Goal: Task Accomplishment & Management: Use online tool/utility

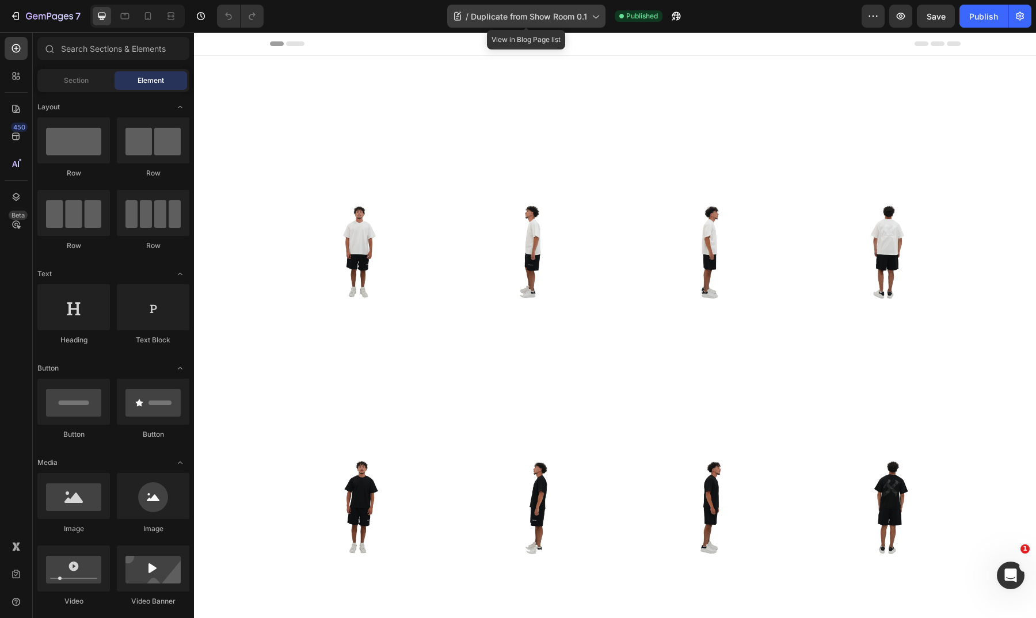
click at [574, 26] on div "/ Duplicate from Show Room 0.1" at bounding box center [526, 16] width 158 height 23
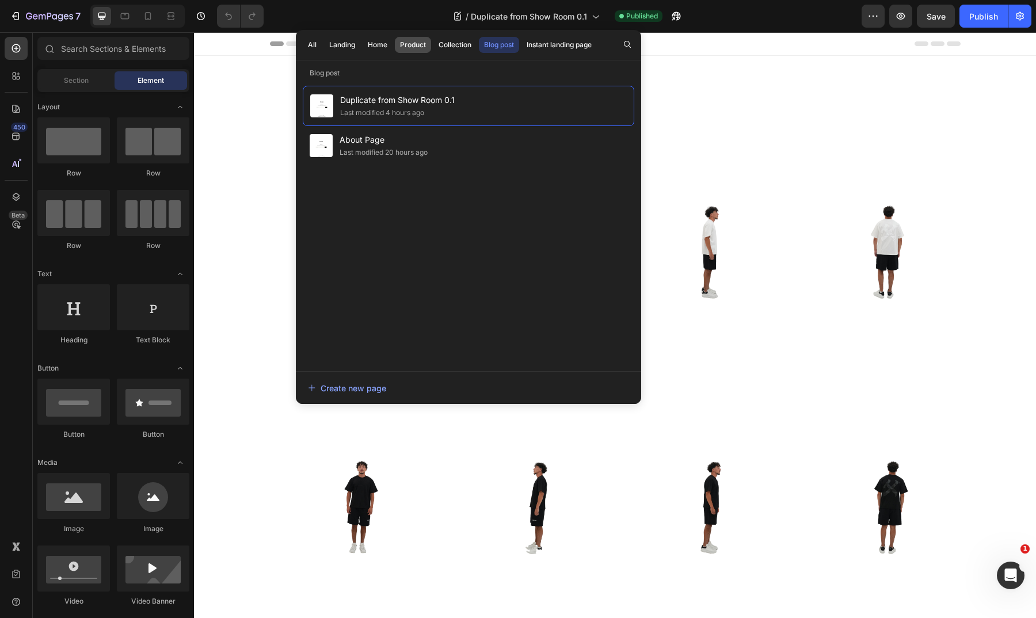
click at [433, 50] on button "Product" at bounding box center [454, 45] width 43 height 16
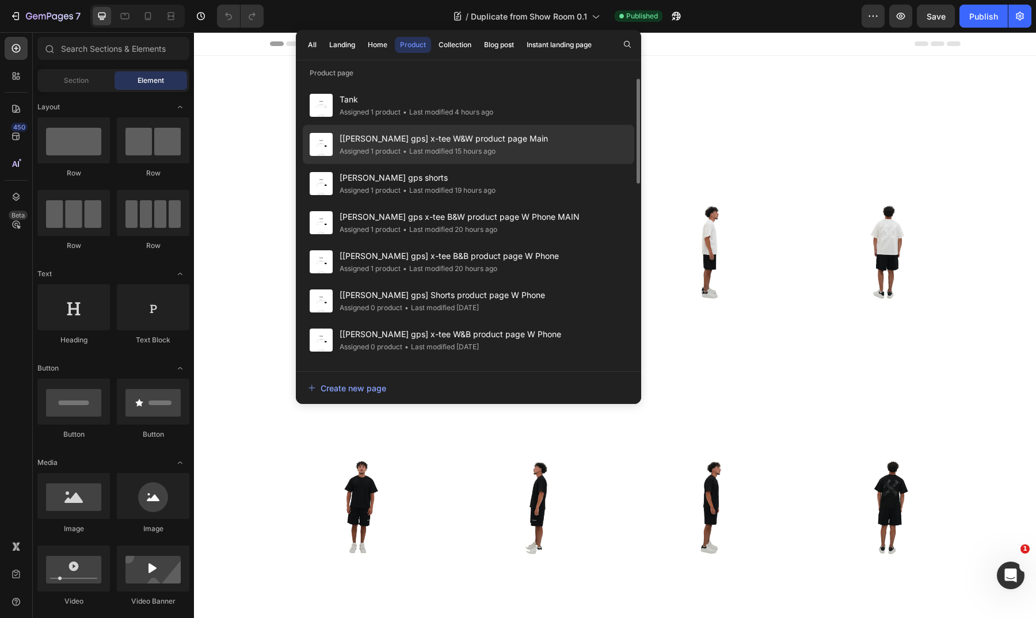
click at [488, 147] on div "• Last modified 15 hours ago" at bounding box center [448, 152] width 95 height 12
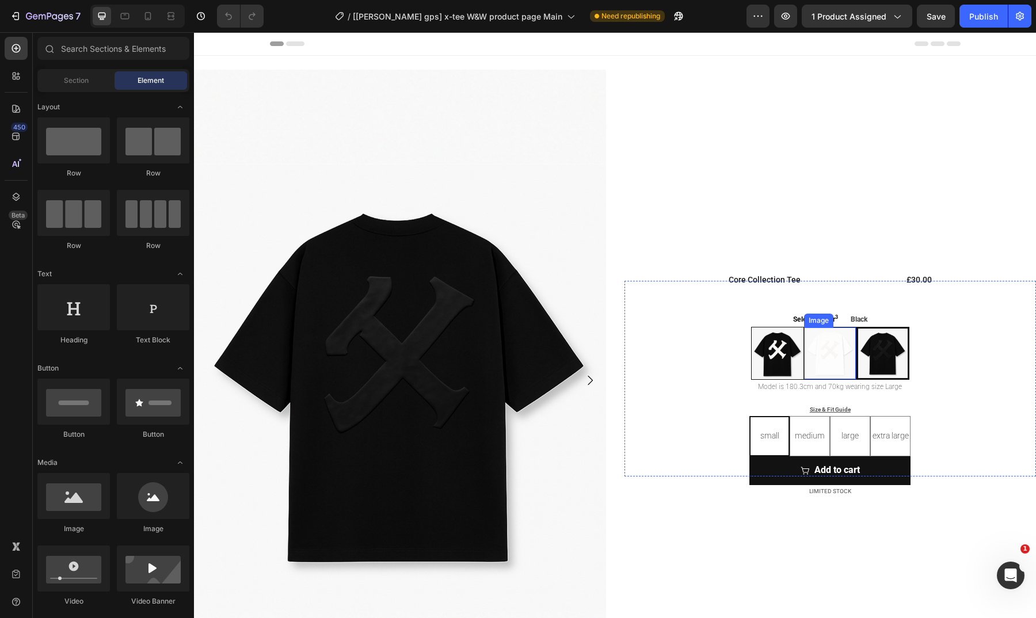
click at [815, 357] on img at bounding box center [830, 353] width 52 height 52
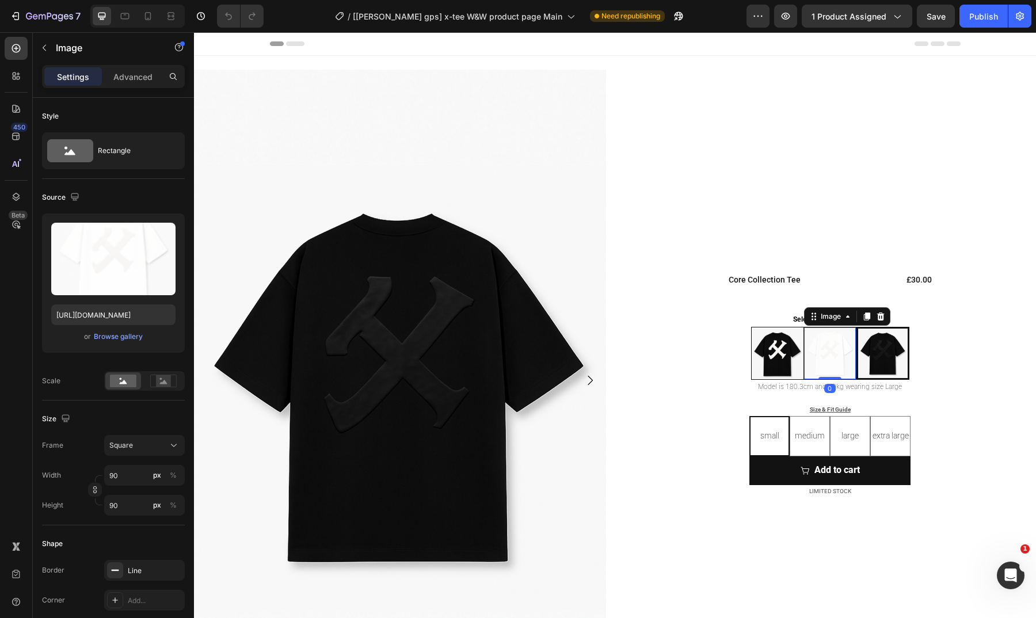
click at [815, 357] on img at bounding box center [830, 353] width 52 height 52
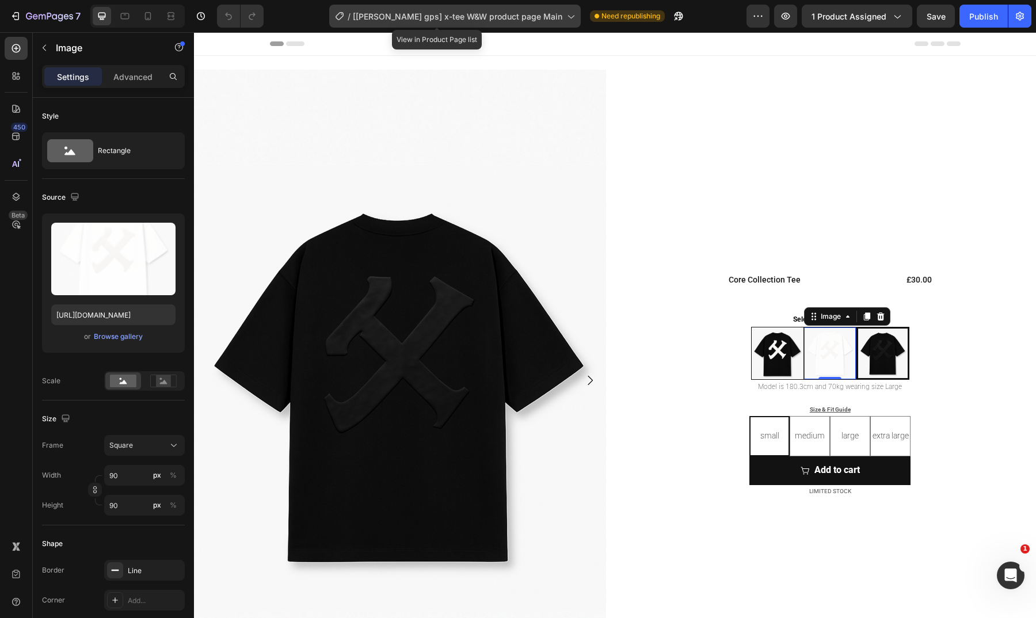
click at [533, 22] on div "/ [roxanne gps] x-tee W&W product page Main" at bounding box center [454, 16] width 251 height 23
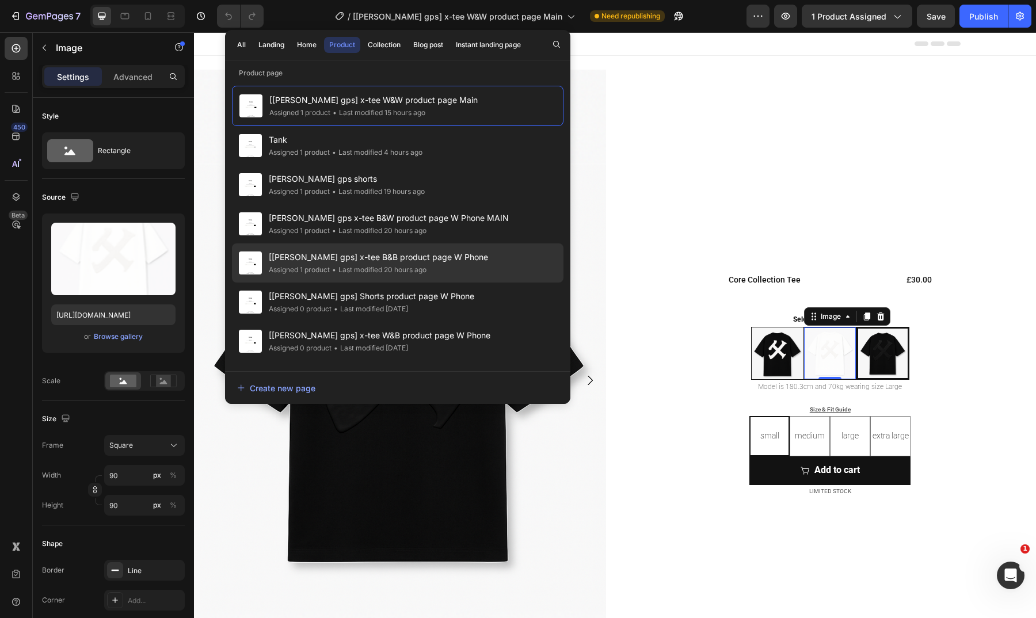
click at [470, 283] on div "[roxanne gps] x-tee B&B product page W Phone Assigned 1 product • Last modified…" at bounding box center [397, 302] width 331 height 39
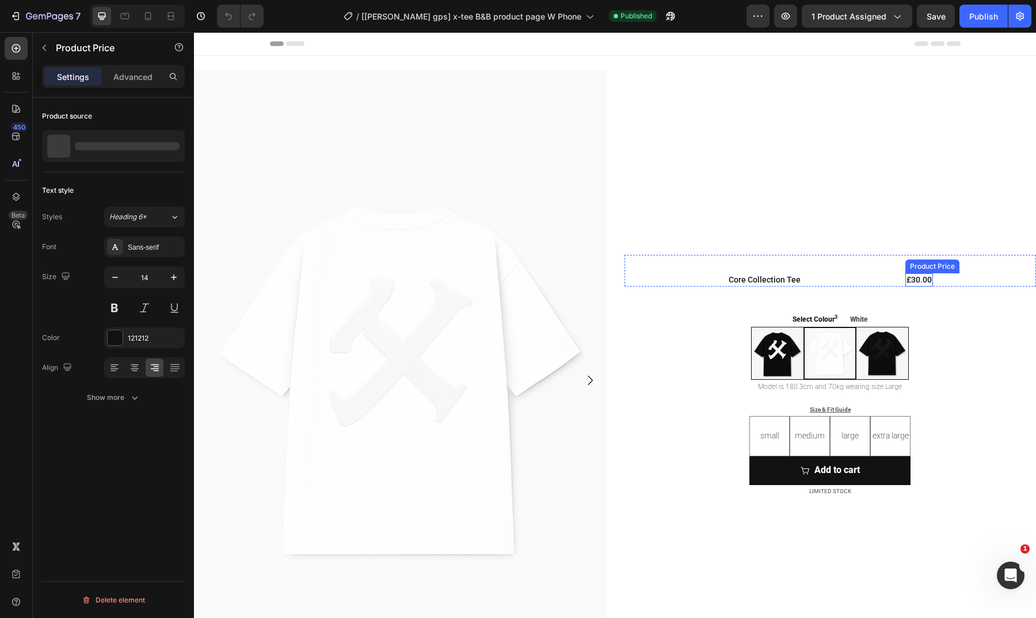
click at [905, 281] on div "£30.00" at bounding box center [919, 279] width 28 height 13
click at [974, 22] on div "Publish" at bounding box center [983, 16] width 29 height 12
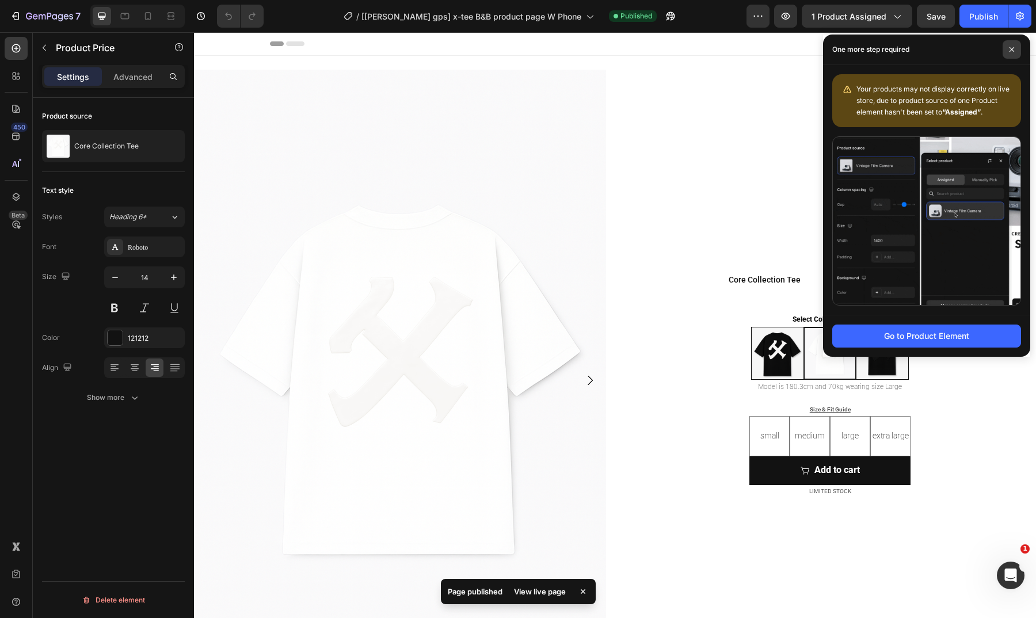
click at [1012, 52] on icon at bounding box center [1012, 50] width 6 height 6
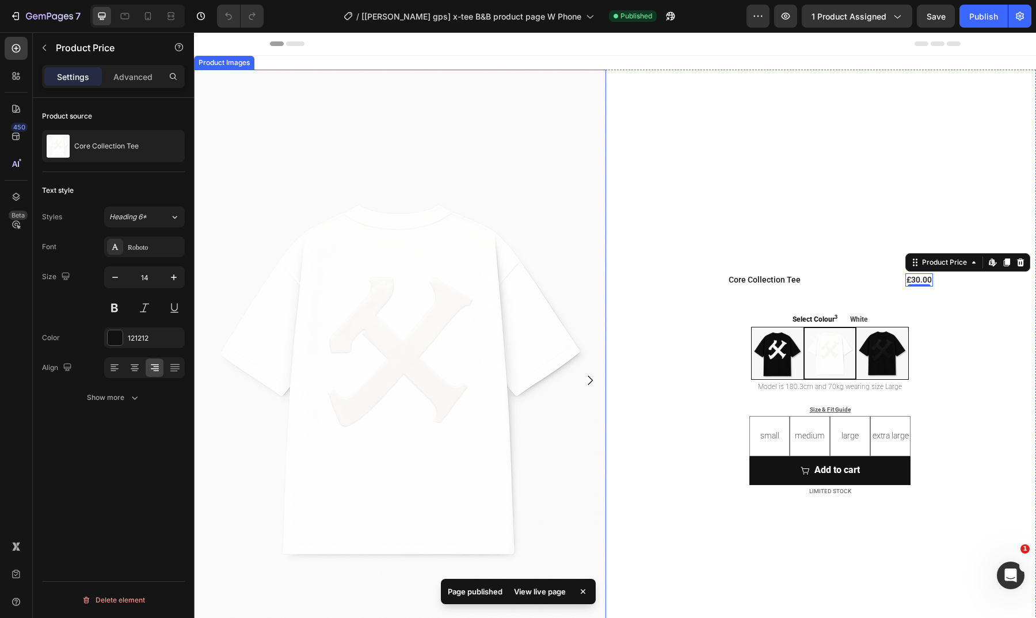
click at [555, 296] on img at bounding box center [400, 381] width 412 height 622
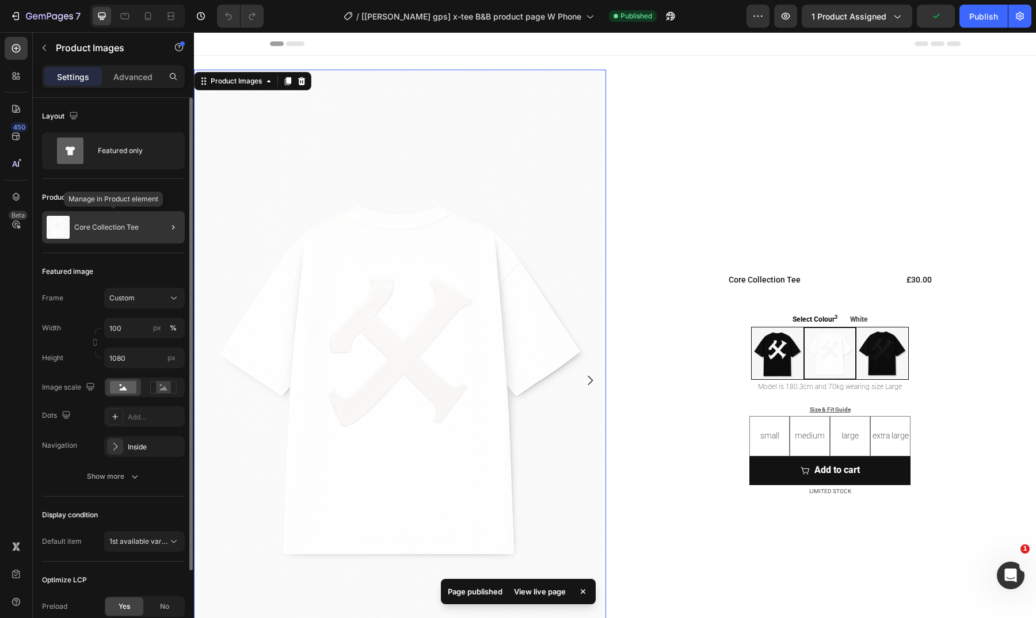
click at [139, 228] on div "Core Collection Tee" at bounding box center [113, 227] width 143 height 32
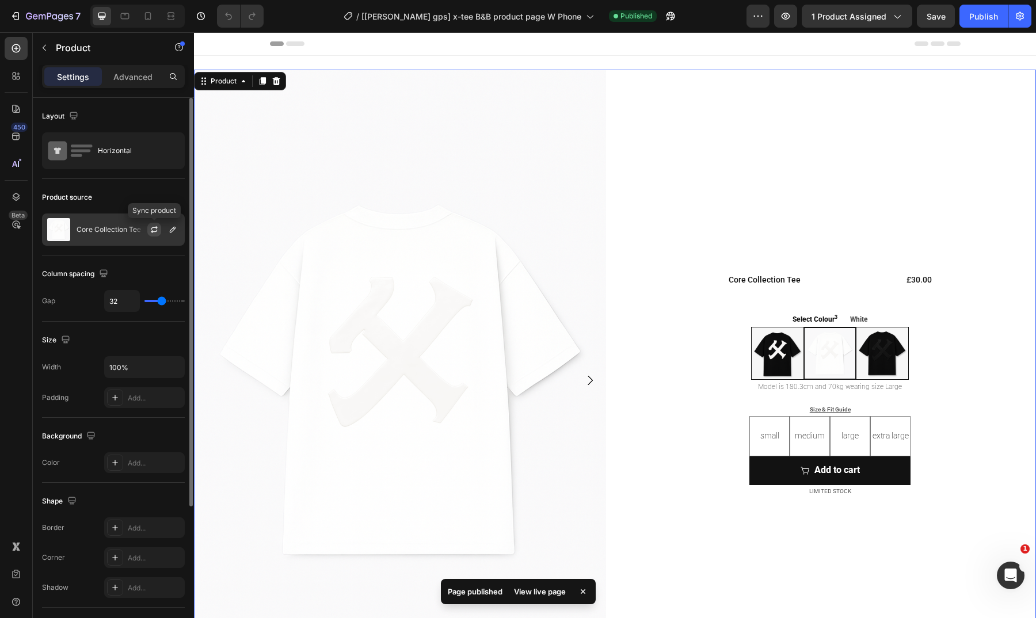
click at [156, 234] on icon "button" at bounding box center [154, 229] width 9 height 9
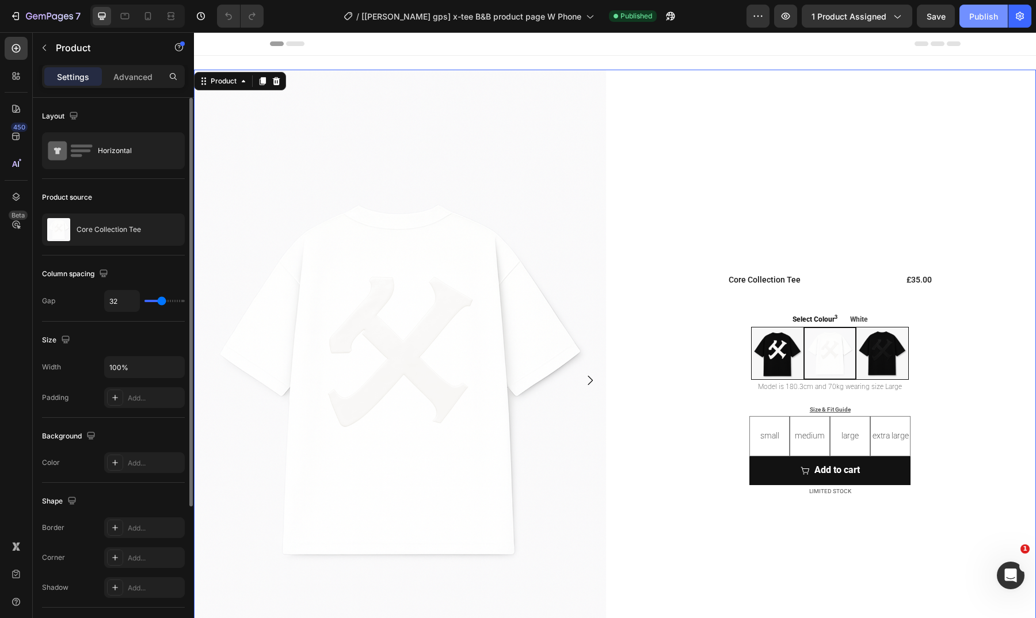
click at [982, 20] on div "Publish" at bounding box center [983, 16] width 29 height 12
click at [680, 133] on div "Core Collection Tee Product Title £35.00 Product Price Product Price Row Select…" at bounding box center [830, 385] width 412 height 631
click at [173, 19] on icon at bounding box center [171, 16] width 12 height 12
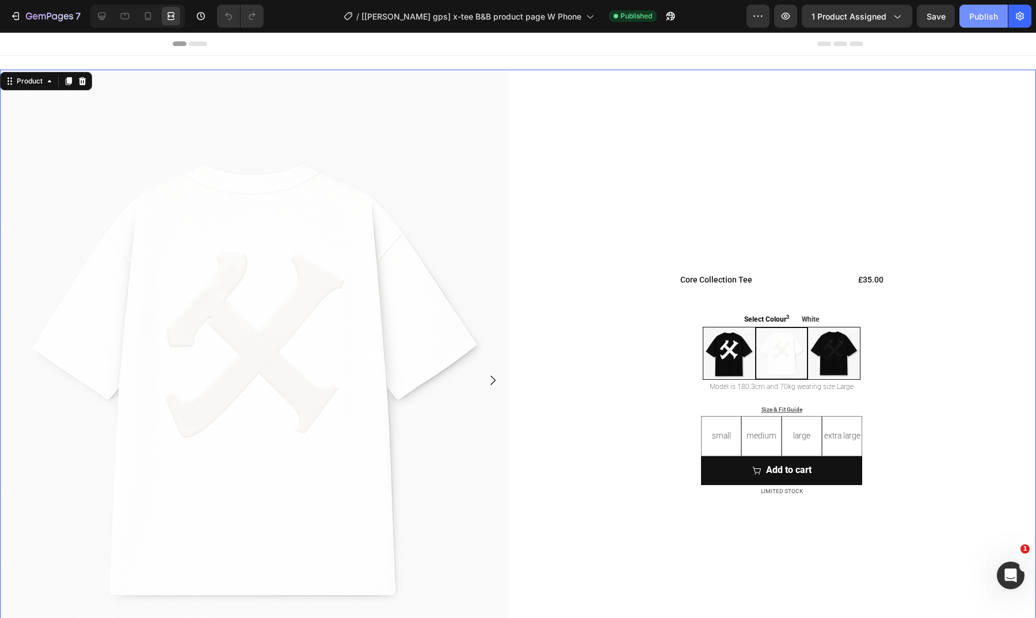
click at [971, 22] on button "Publish" at bounding box center [983, 16] width 48 height 23
click at [123, 14] on icon at bounding box center [125, 16] width 12 height 12
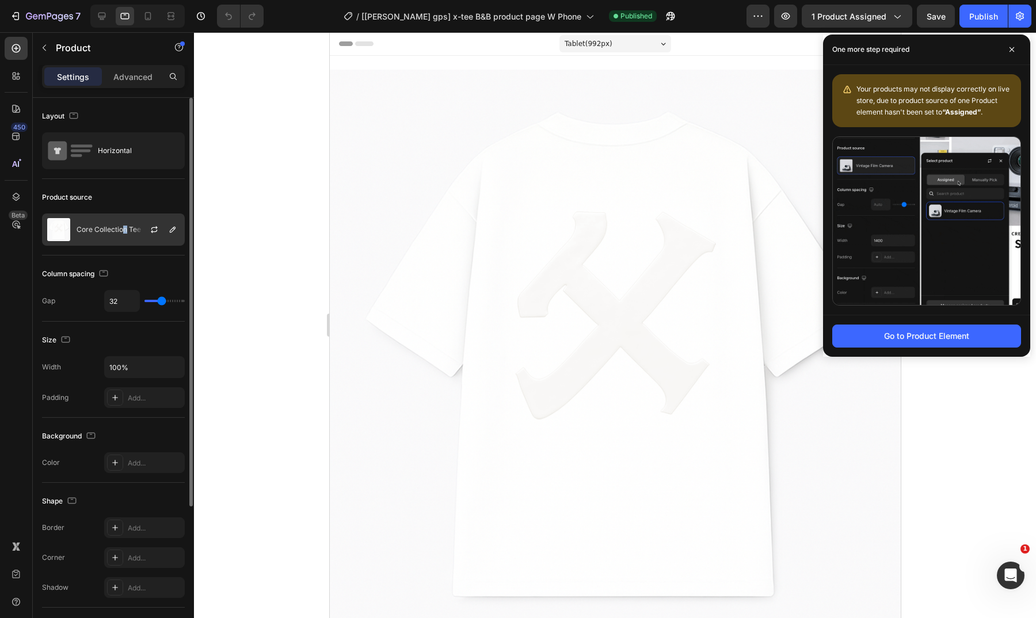
click at [124, 232] on p "Core Collection Tee" at bounding box center [109, 230] width 64 height 8
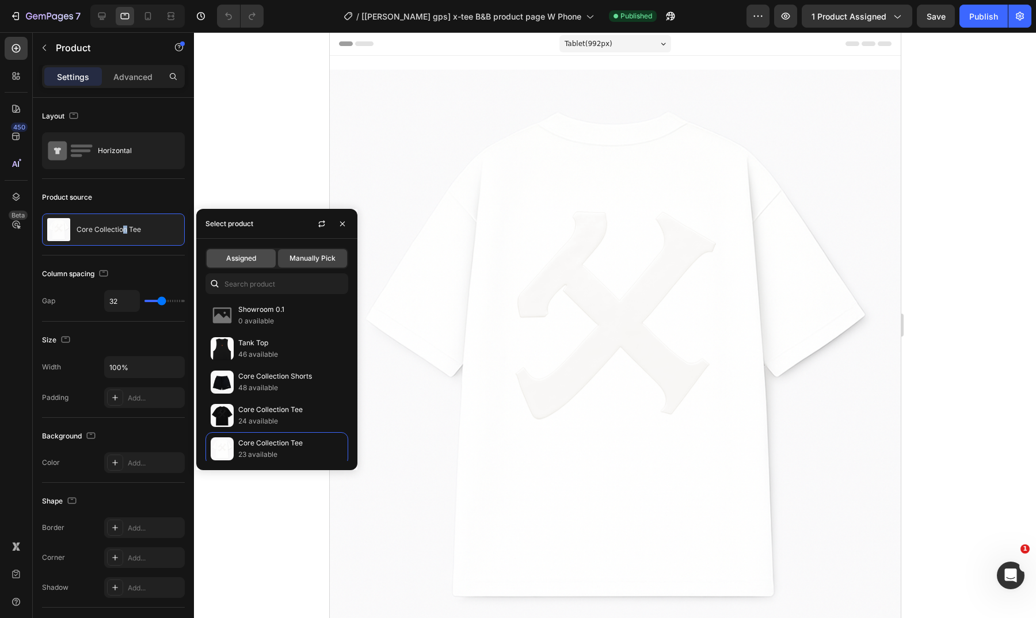
click at [253, 250] on div "Assigned" at bounding box center [241, 258] width 69 height 18
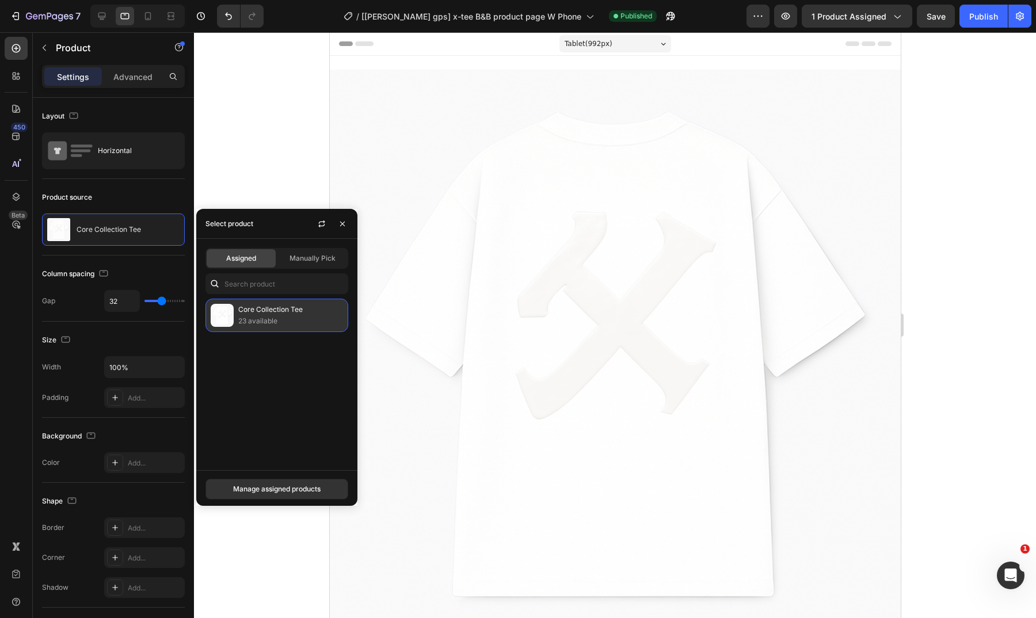
click at [279, 321] on div "Core Collection Tee 23 available" at bounding box center [276, 315] width 143 height 33
click at [292, 315] on p "Core Collection Tee" at bounding box center [290, 310] width 105 height 12
click at [318, 261] on span "Manually Pick" at bounding box center [312, 258] width 46 height 10
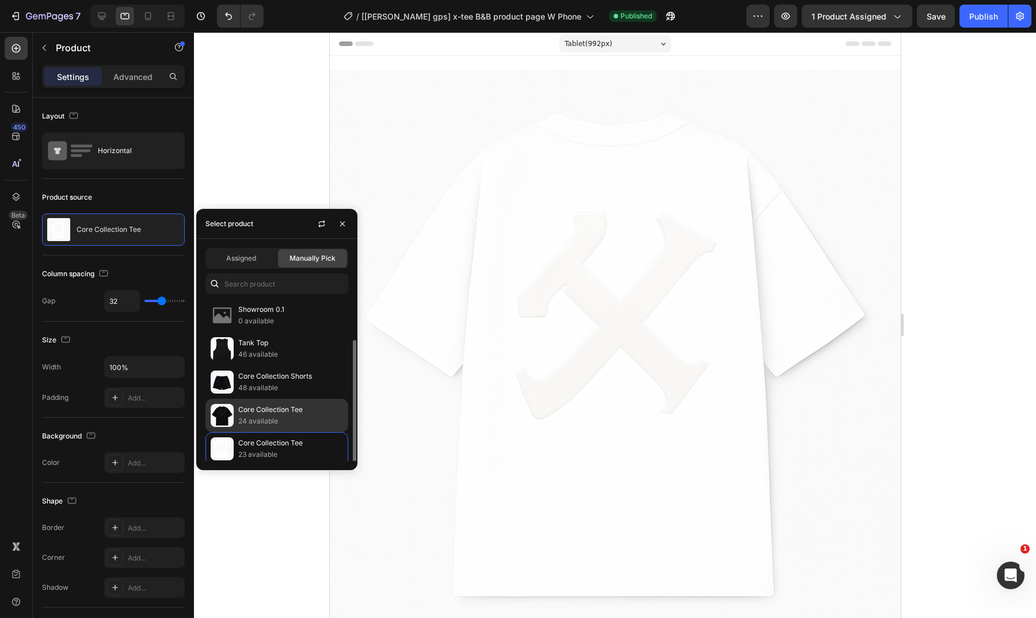
scroll to position [38, 0]
click at [298, 417] on div "Core Collection Tee 23 available" at bounding box center [276, 410] width 143 height 33
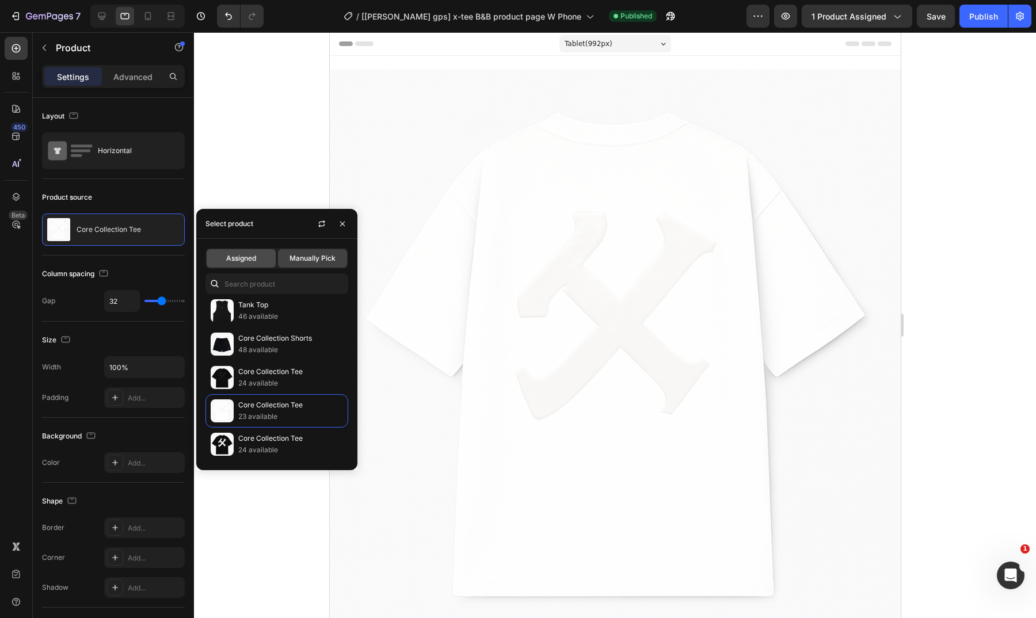
click at [269, 264] on div "Assigned" at bounding box center [241, 258] width 69 height 18
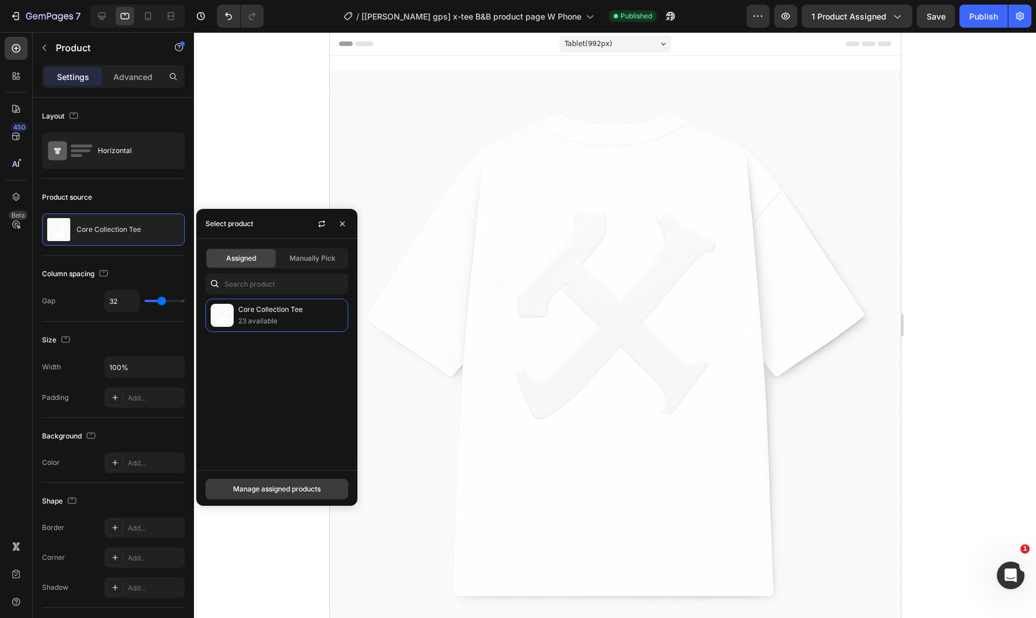
click at [291, 485] on div "Manage assigned products" at bounding box center [276, 489] width 87 height 10
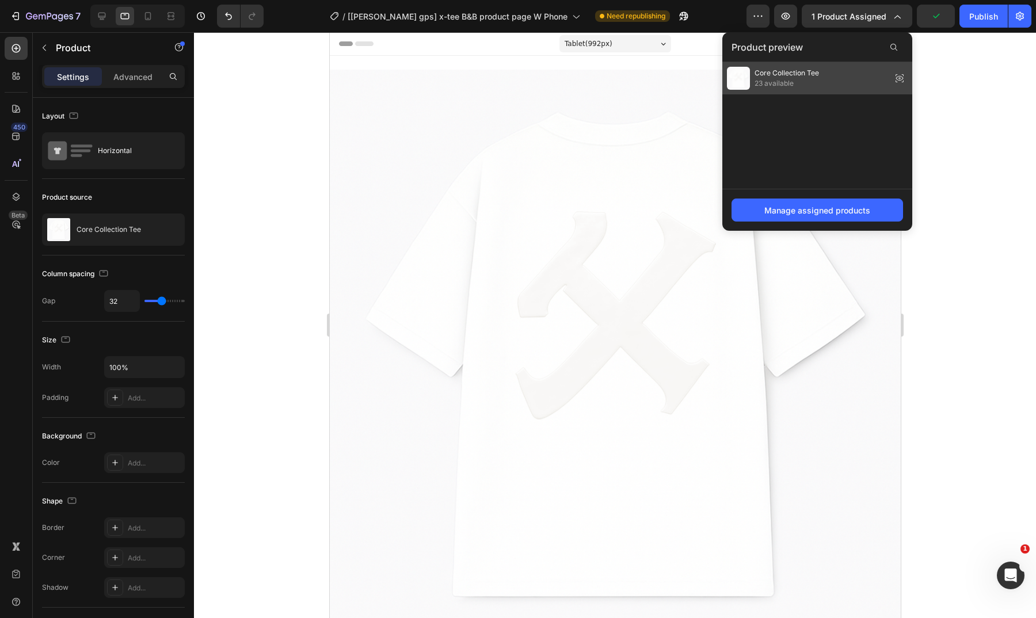
click at [833, 86] on div "Core Collection Tee 23 available" at bounding box center [817, 78] width 190 height 32
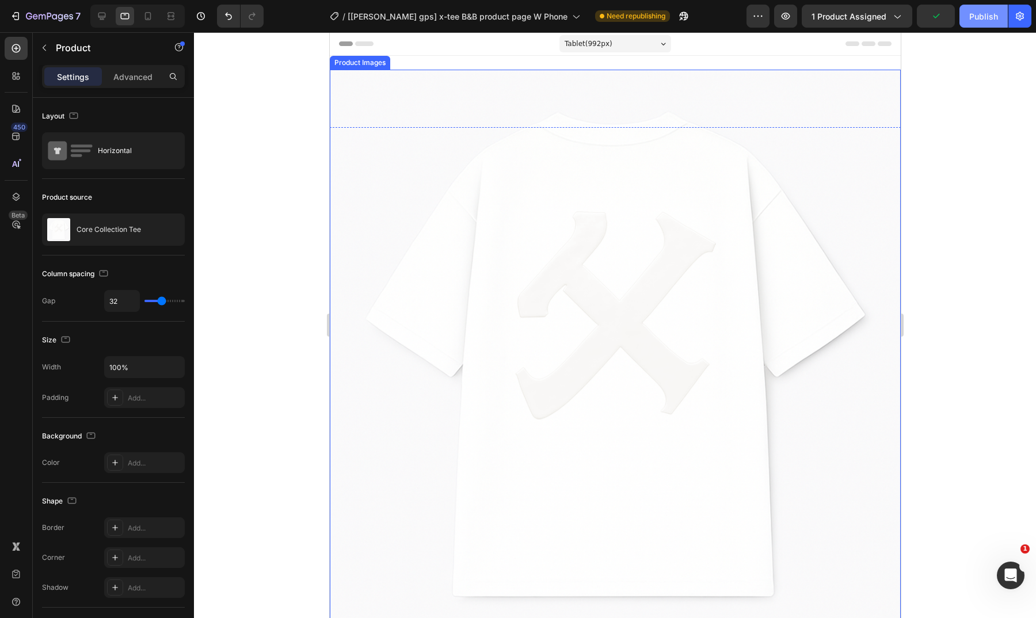
click at [982, 24] on button "Publish" at bounding box center [983, 16] width 48 height 23
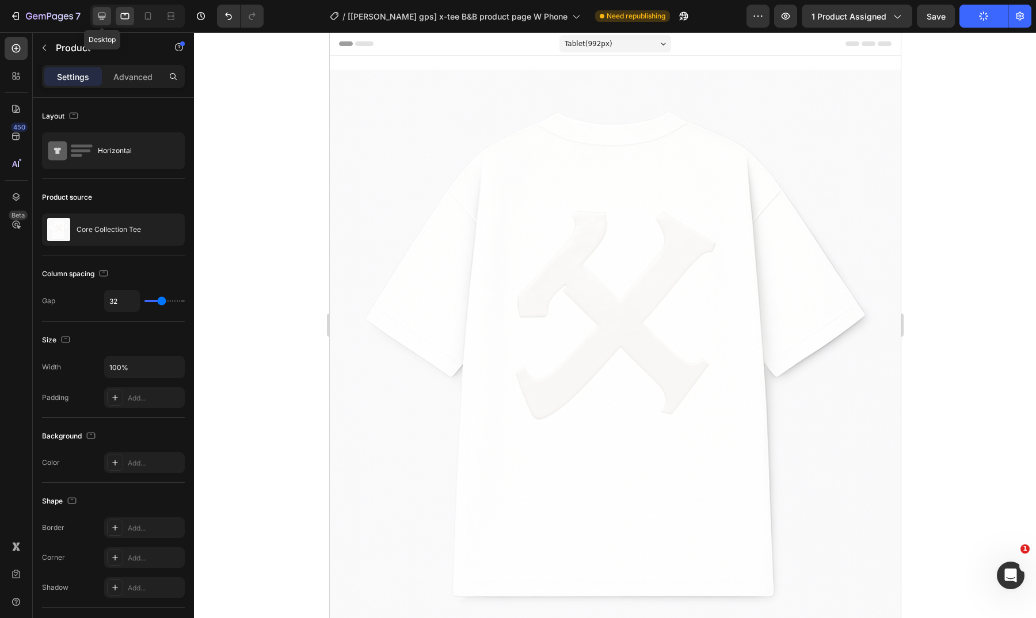
click at [106, 16] on icon at bounding box center [102, 16] width 12 height 12
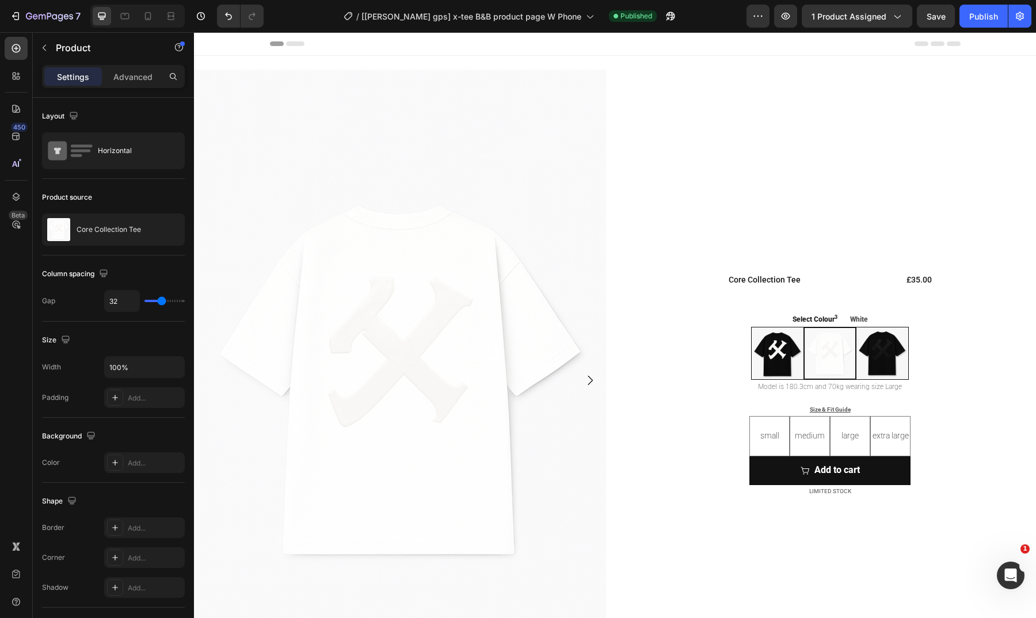
click at [681, 142] on div "Core Collection Tee Product Title £35.00 Product Price Product Price Row Select…" at bounding box center [830, 385] width 412 height 631
click at [908, 286] on div "£35.00 Product Price Product Price" at bounding box center [919, 279] width 28 height 13
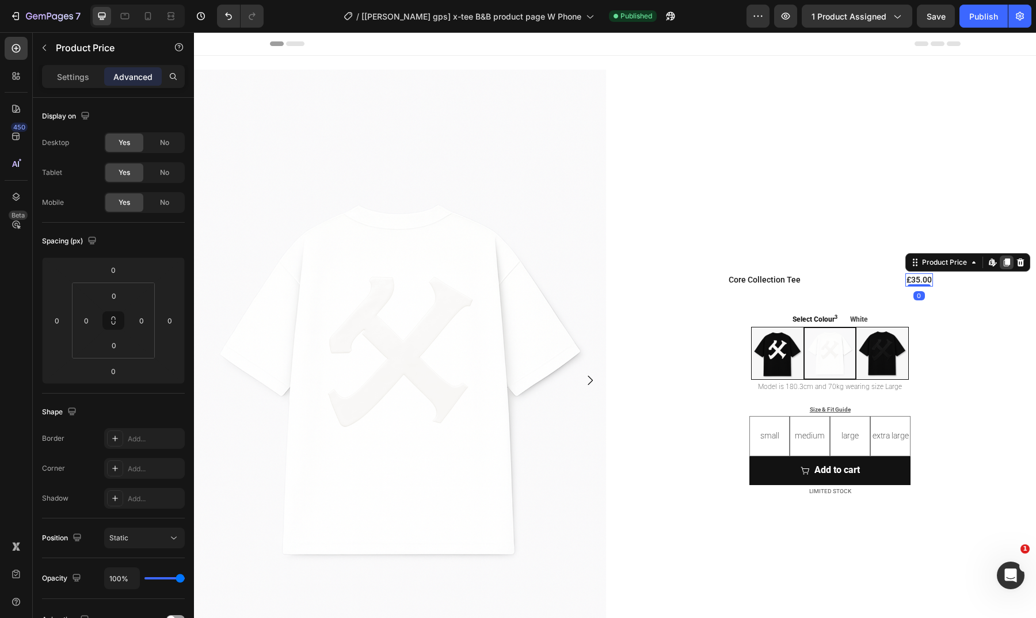
click at [1004, 265] on icon at bounding box center [1007, 263] width 6 height 8
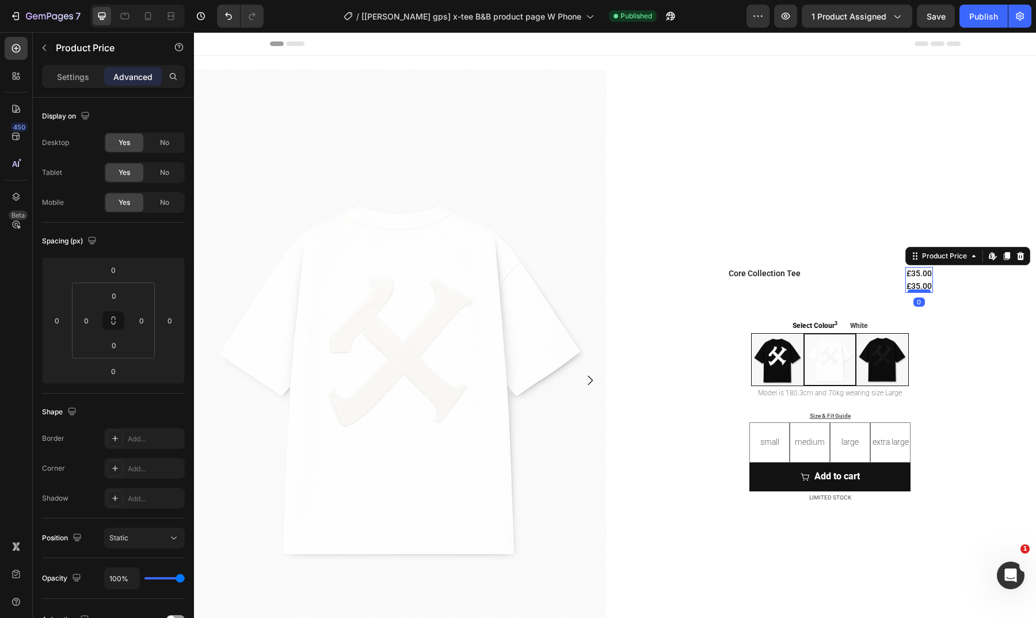
click at [919, 289] on div at bounding box center [919, 290] width 23 height 3
click at [915, 284] on div "£35.00" at bounding box center [919, 286] width 28 height 13
click at [919, 274] on div "£35.00" at bounding box center [919, 273] width 28 height 13
click at [1016, 254] on icon at bounding box center [1019, 256] width 7 height 8
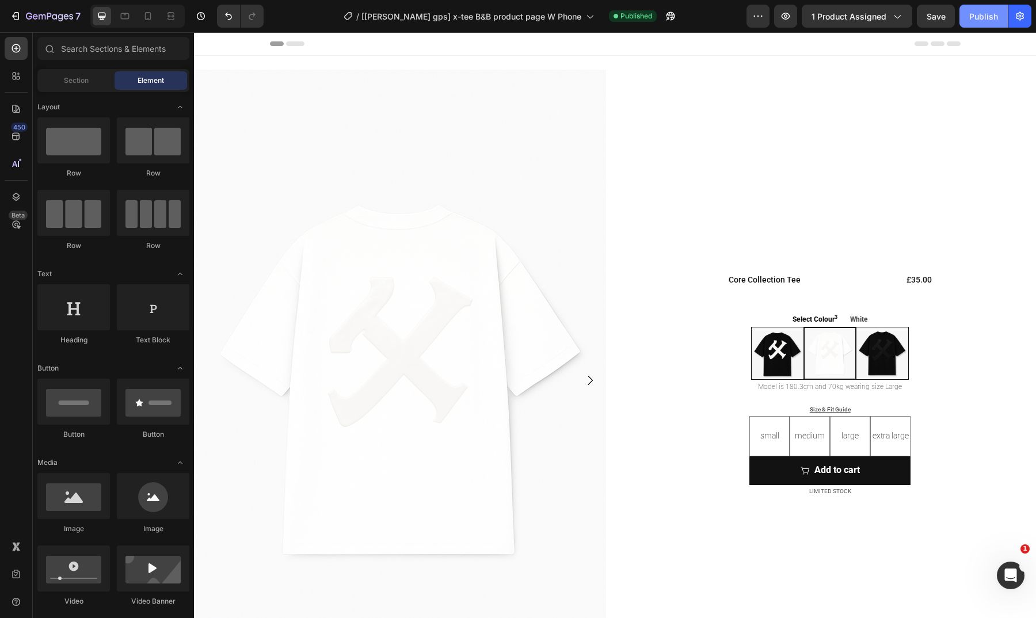
click at [984, 17] on div "Publish" at bounding box center [983, 16] width 29 height 12
click at [169, 13] on icon at bounding box center [171, 16] width 12 height 12
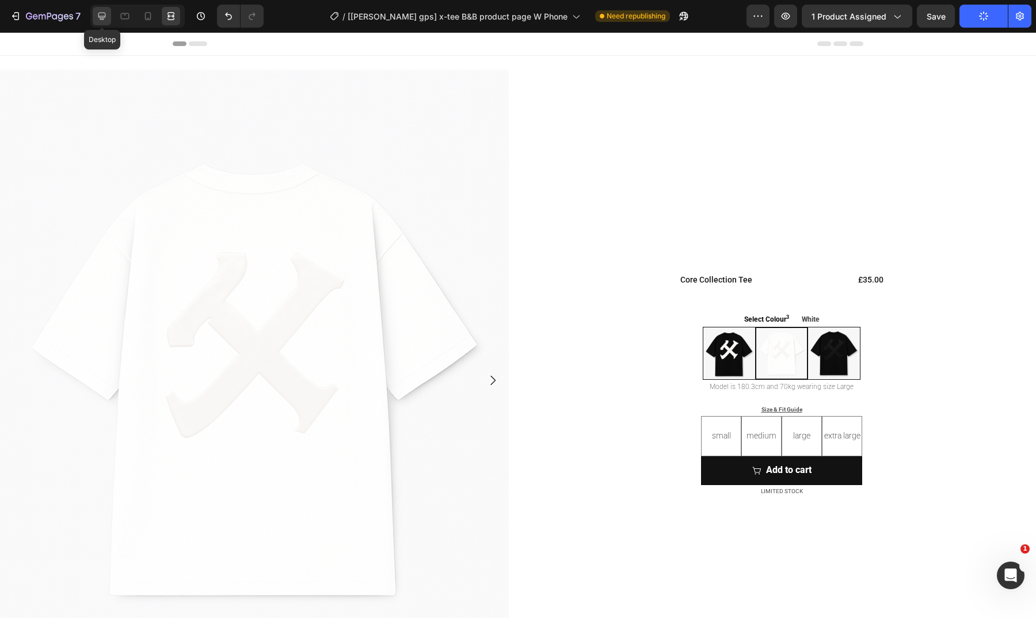
click at [107, 19] on icon at bounding box center [102, 16] width 12 height 12
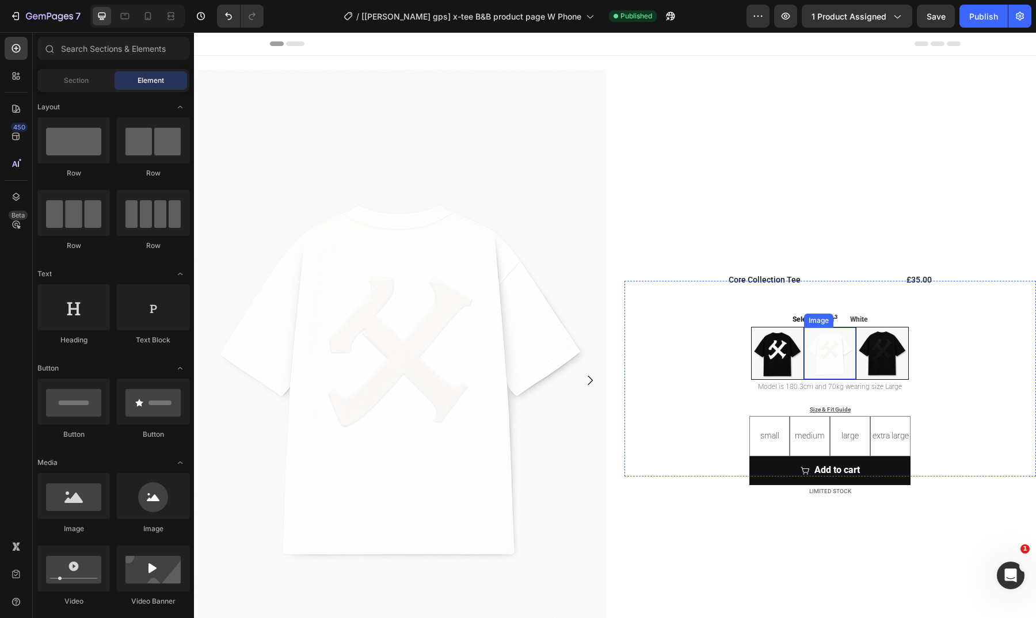
click at [817, 354] on img at bounding box center [830, 353] width 52 height 52
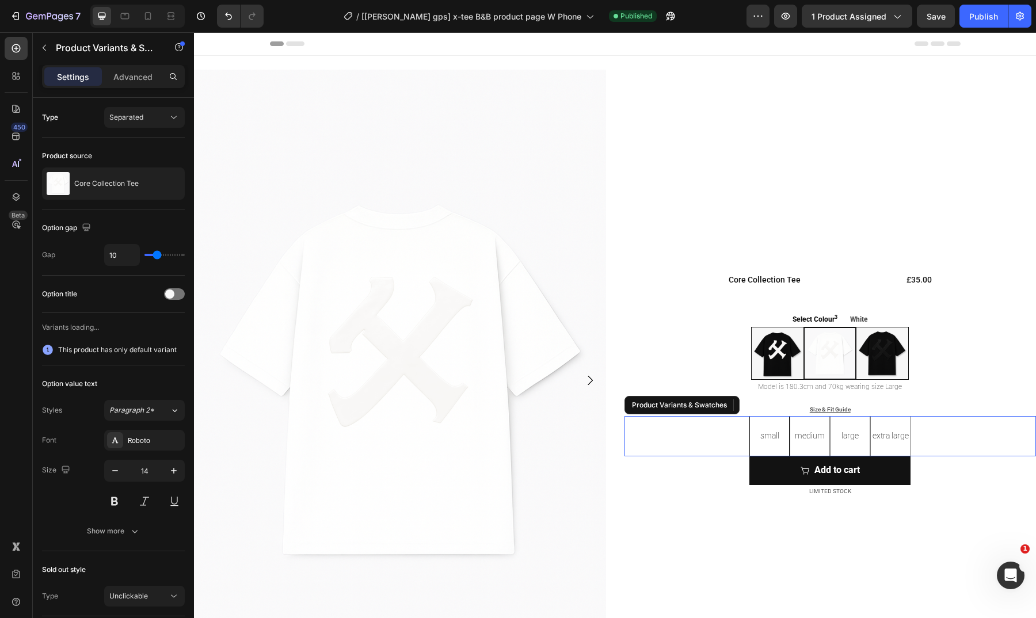
click at [782, 436] on div "Small" at bounding box center [769, 436] width 40 height 40
click at [769, 416] on input "Small Small Small" at bounding box center [769, 415] width 1 height 1
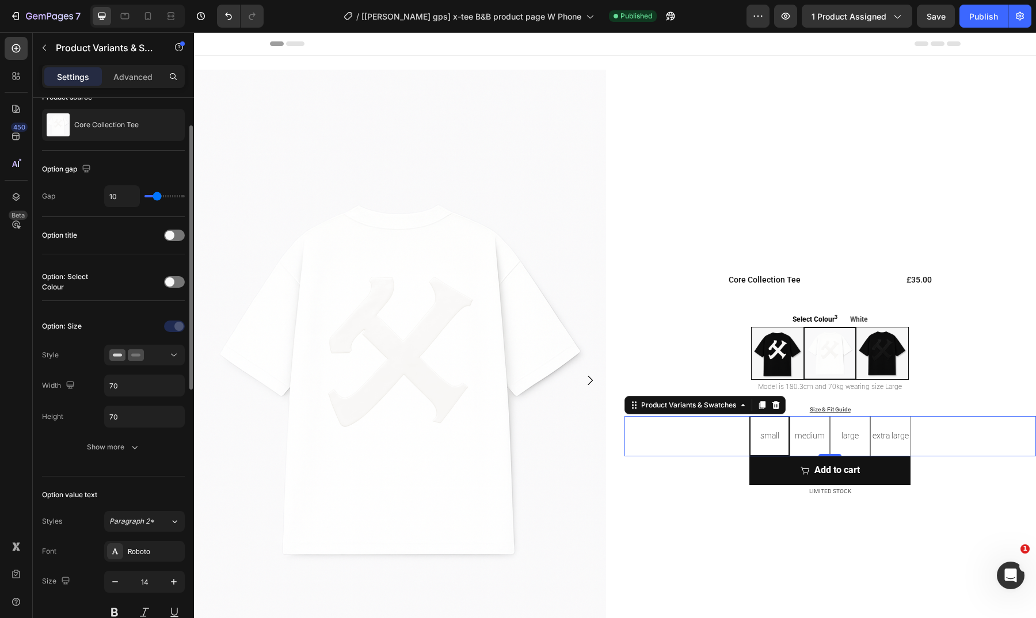
scroll to position [62, 0]
click at [170, 280] on span at bounding box center [169, 278] width 9 height 9
radio input "true"
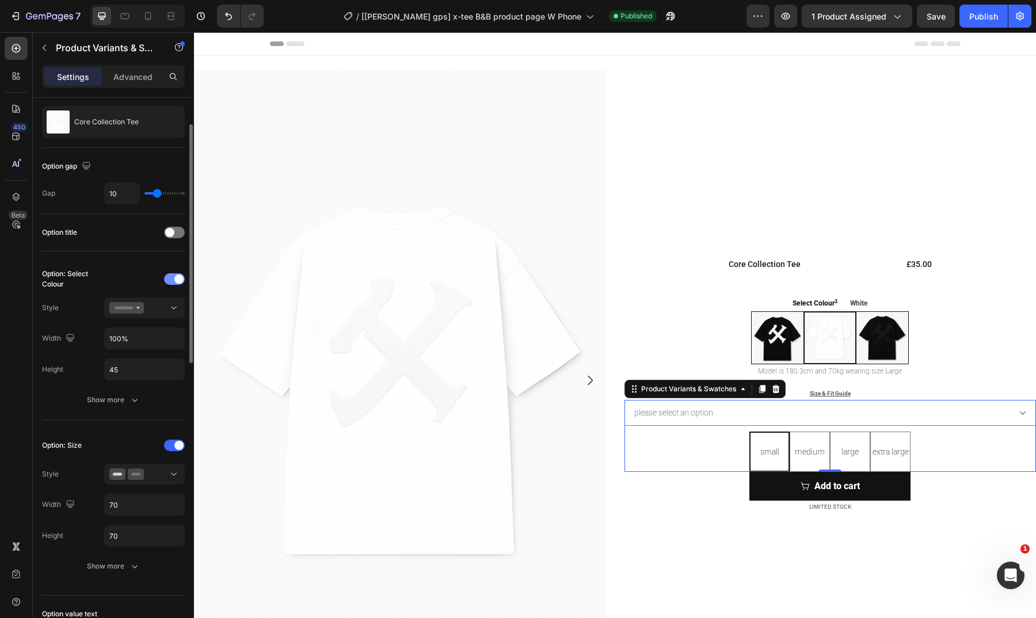
click at [170, 280] on div at bounding box center [174, 279] width 21 height 12
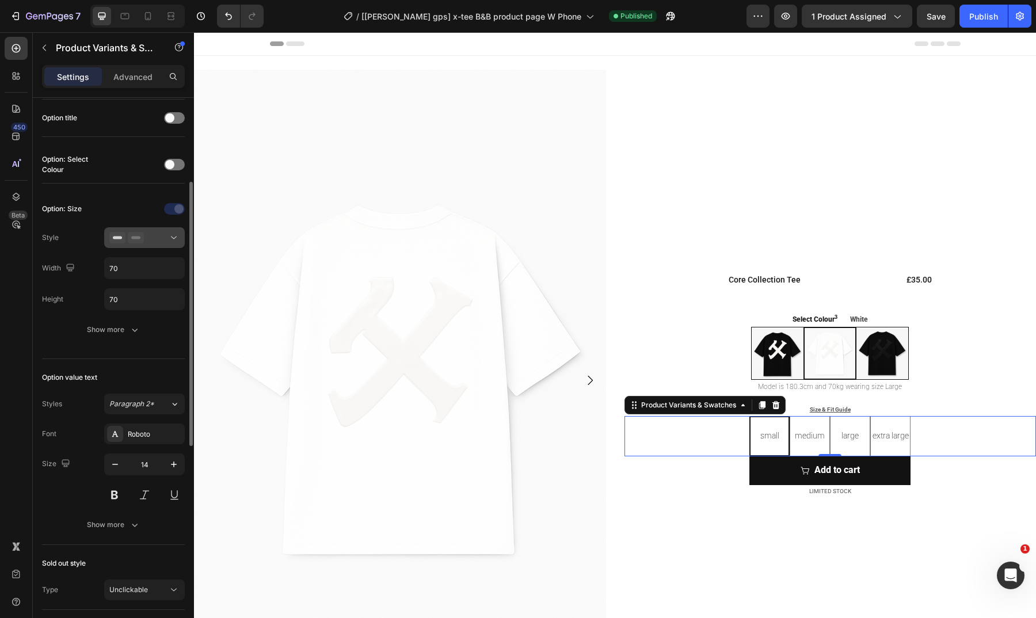
scroll to position [188, 0]
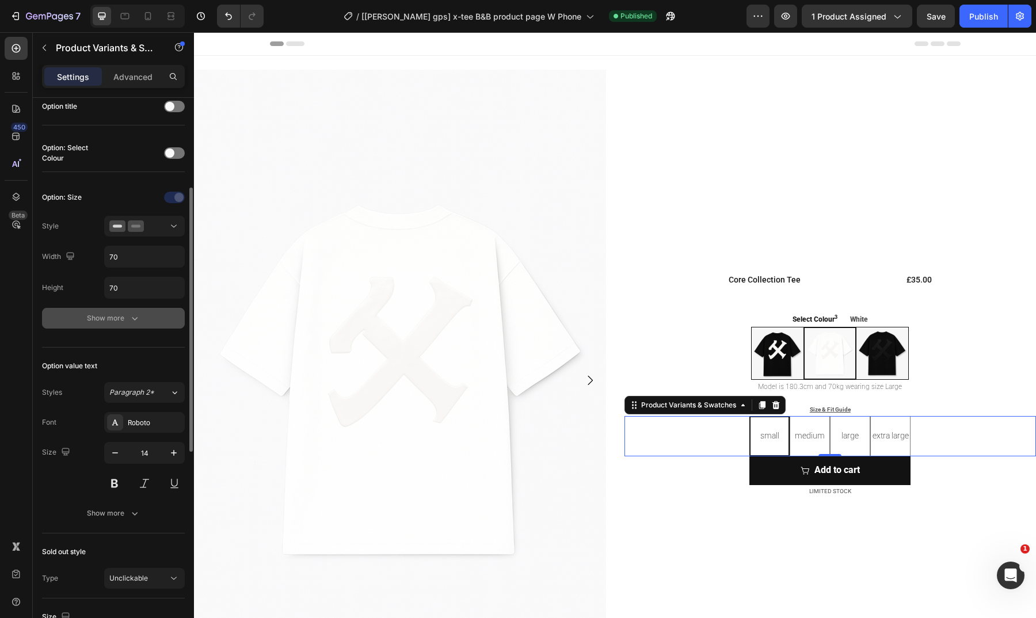
click at [115, 310] on button "Show more" at bounding box center [113, 318] width 143 height 21
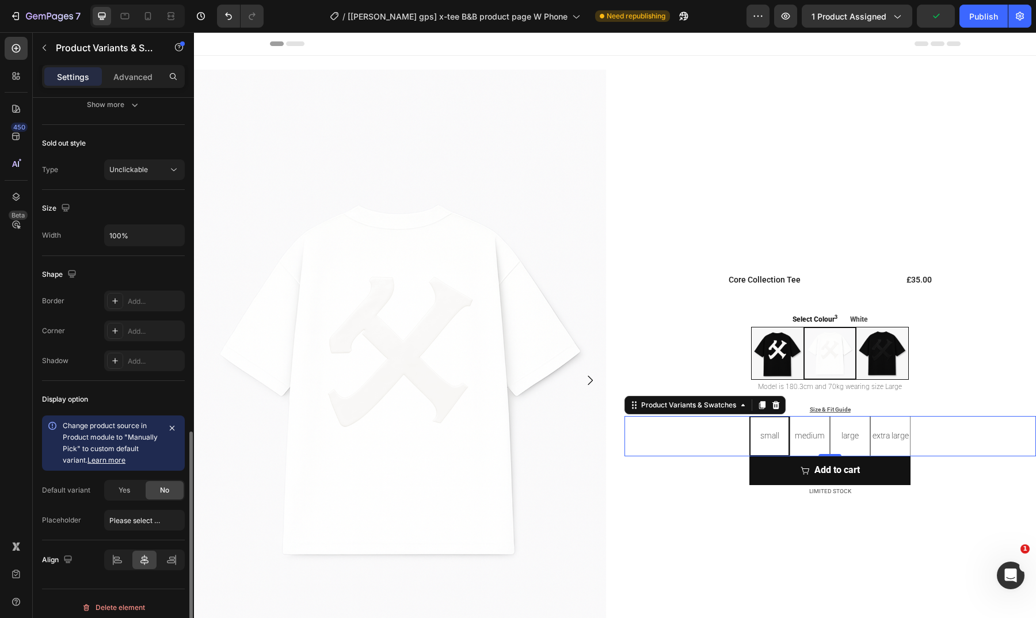
scroll to position [844, 0]
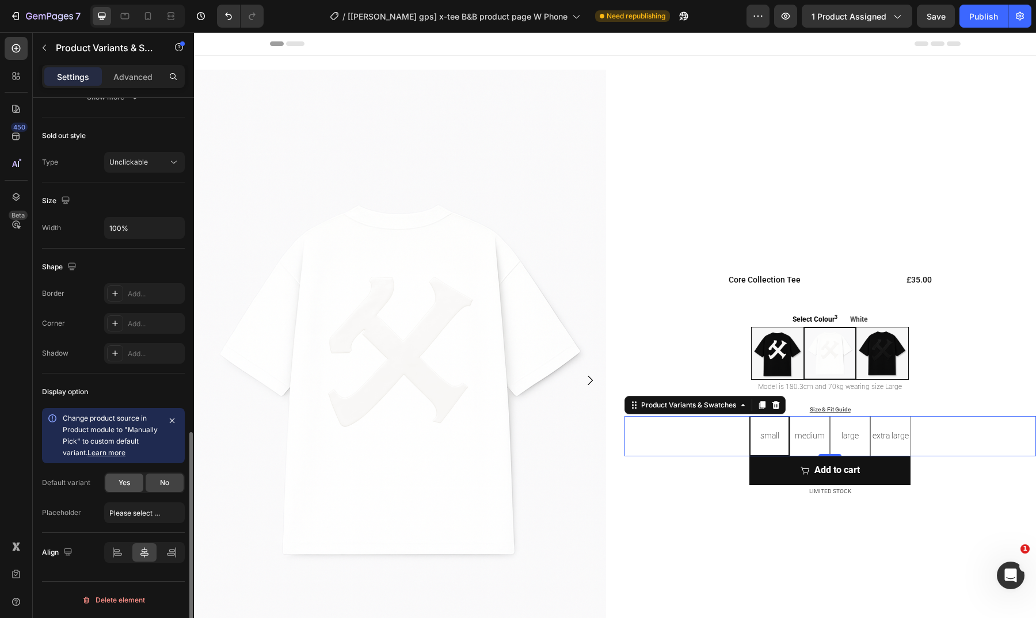
click at [132, 475] on div "Yes" at bounding box center [124, 483] width 38 height 18
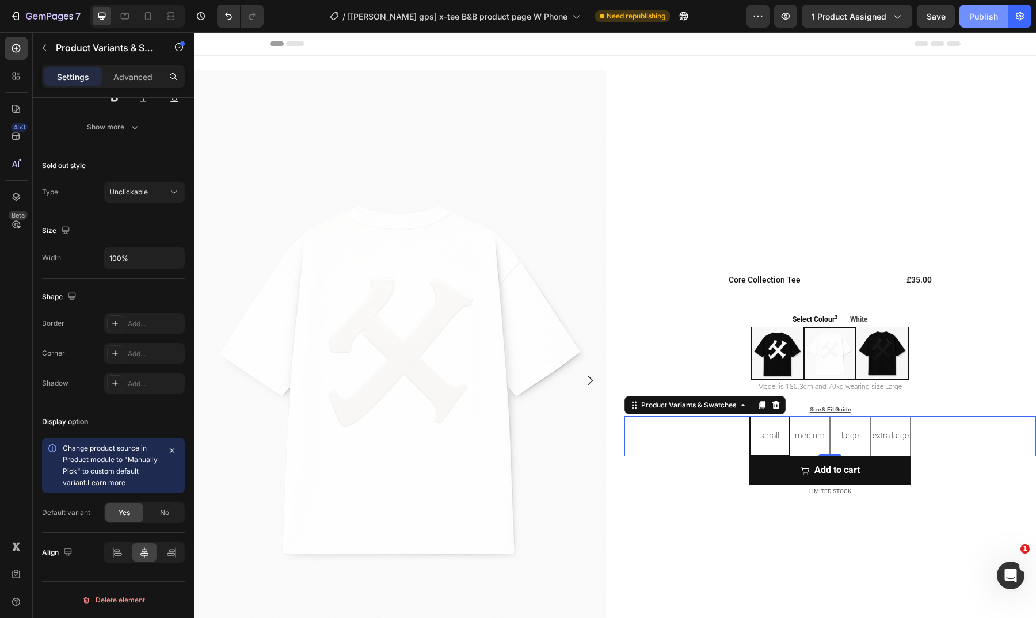
click at [993, 14] on div "Publish" at bounding box center [983, 16] width 29 height 12
